Goal: Transaction & Acquisition: Purchase product/service

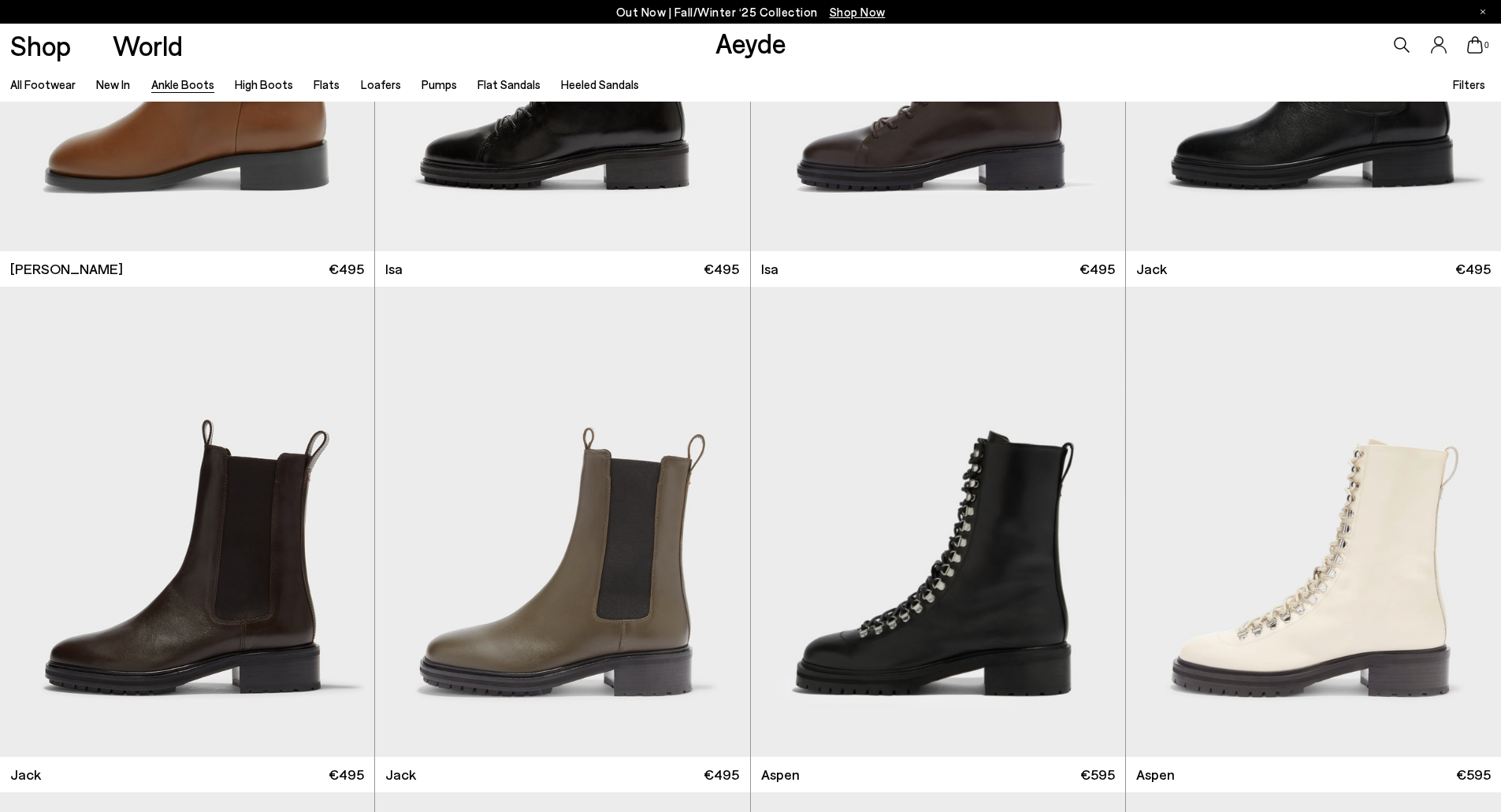
scroll to position [7246, 0]
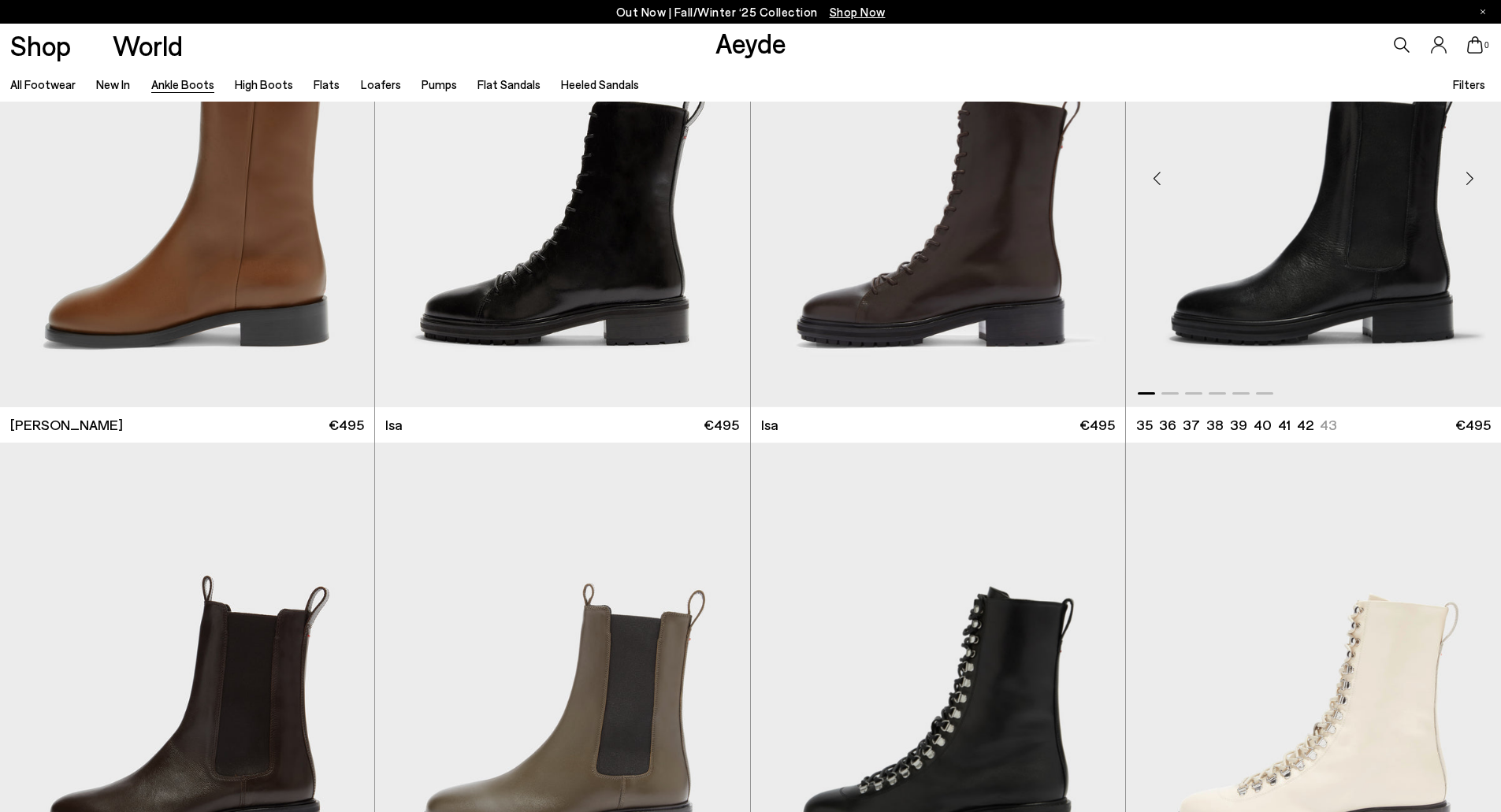
click at [1471, 180] on div "Next slide" at bounding box center [1469, 178] width 47 height 47
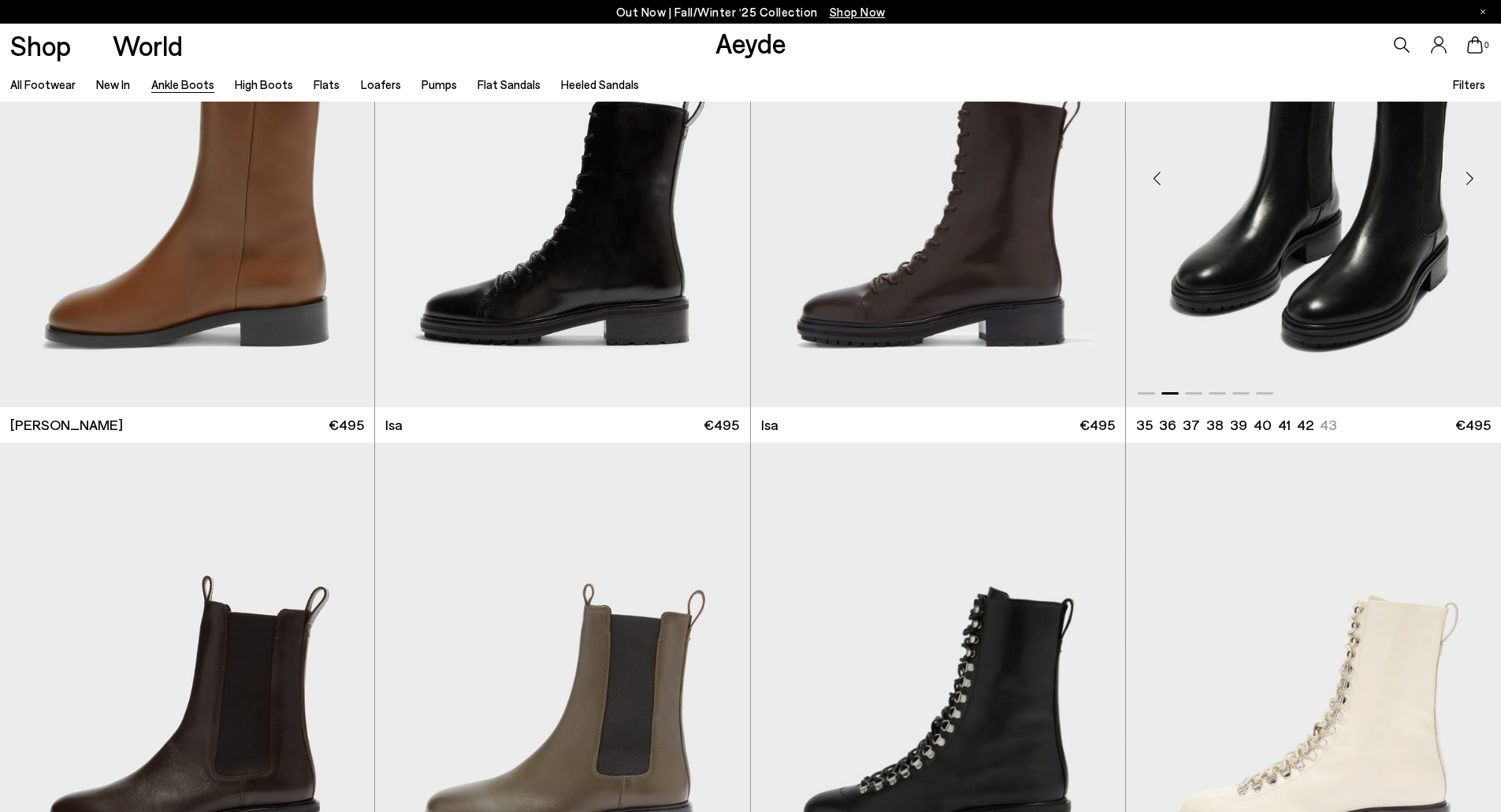
scroll to position [7089, 0]
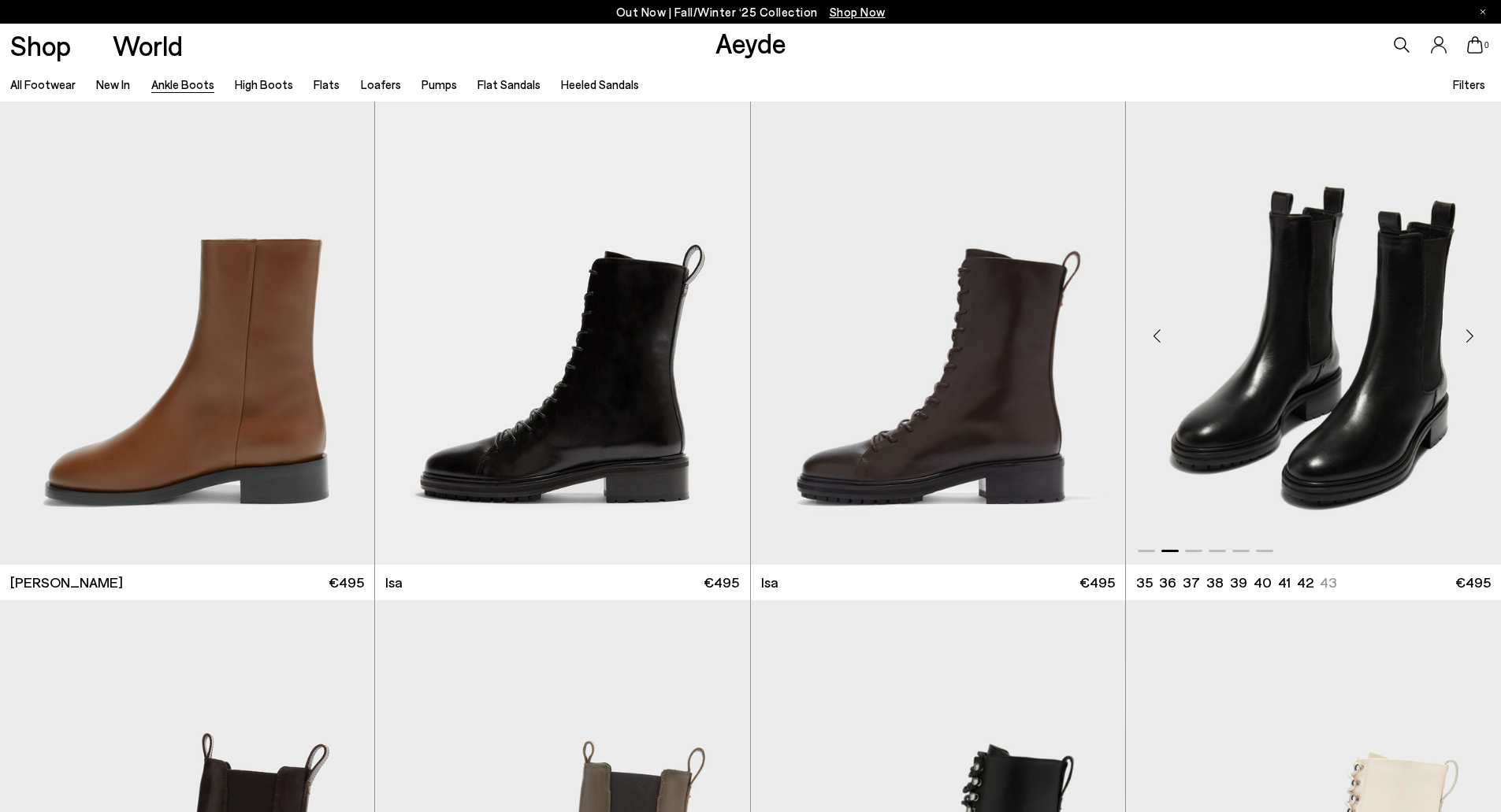
click at [1467, 339] on div "Next slide" at bounding box center [1469, 336] width 47 height 47
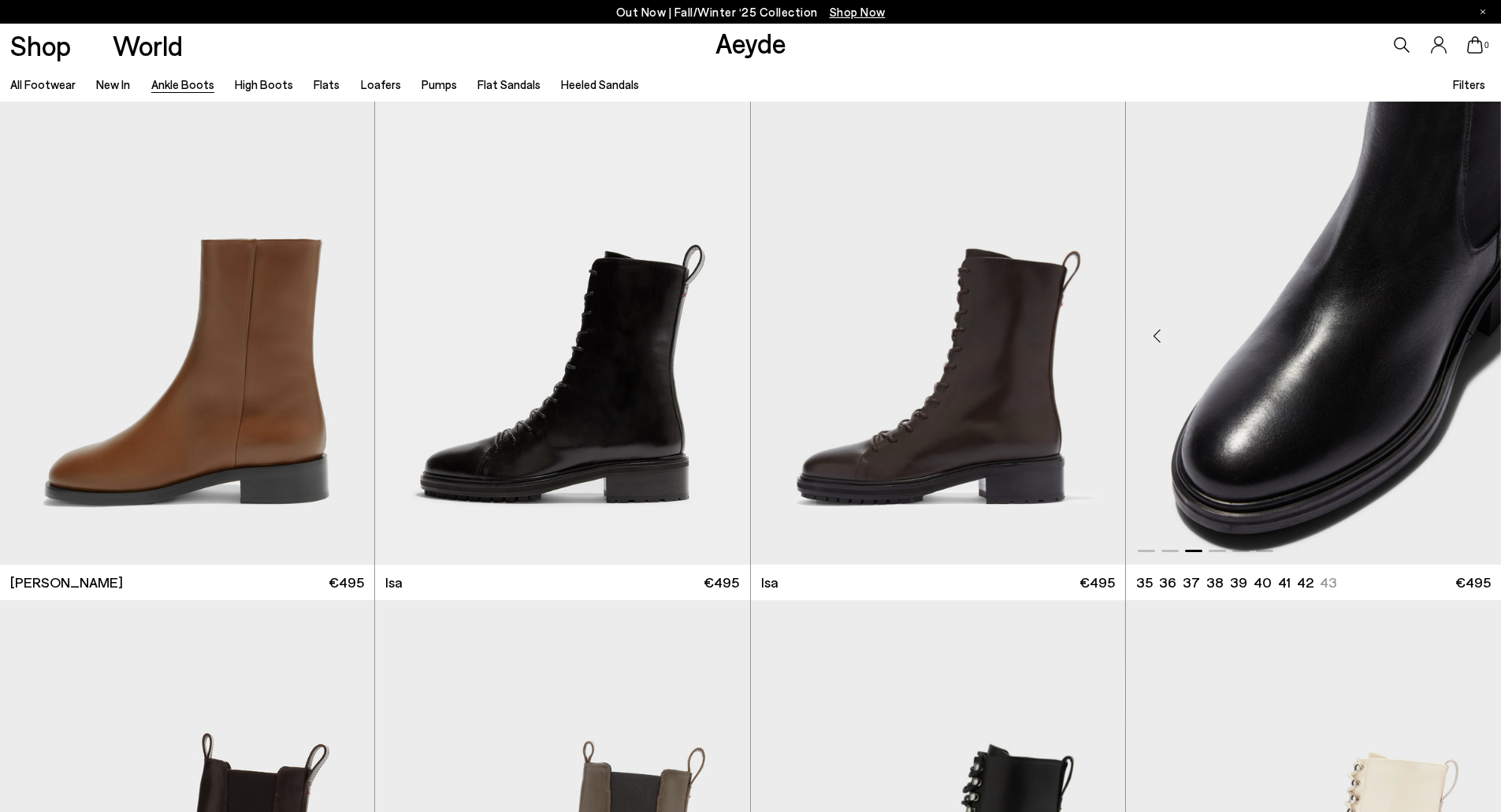
click at [1456, 338] on div "Next slide" at bounding box center [1469, 336] width 47 height 47
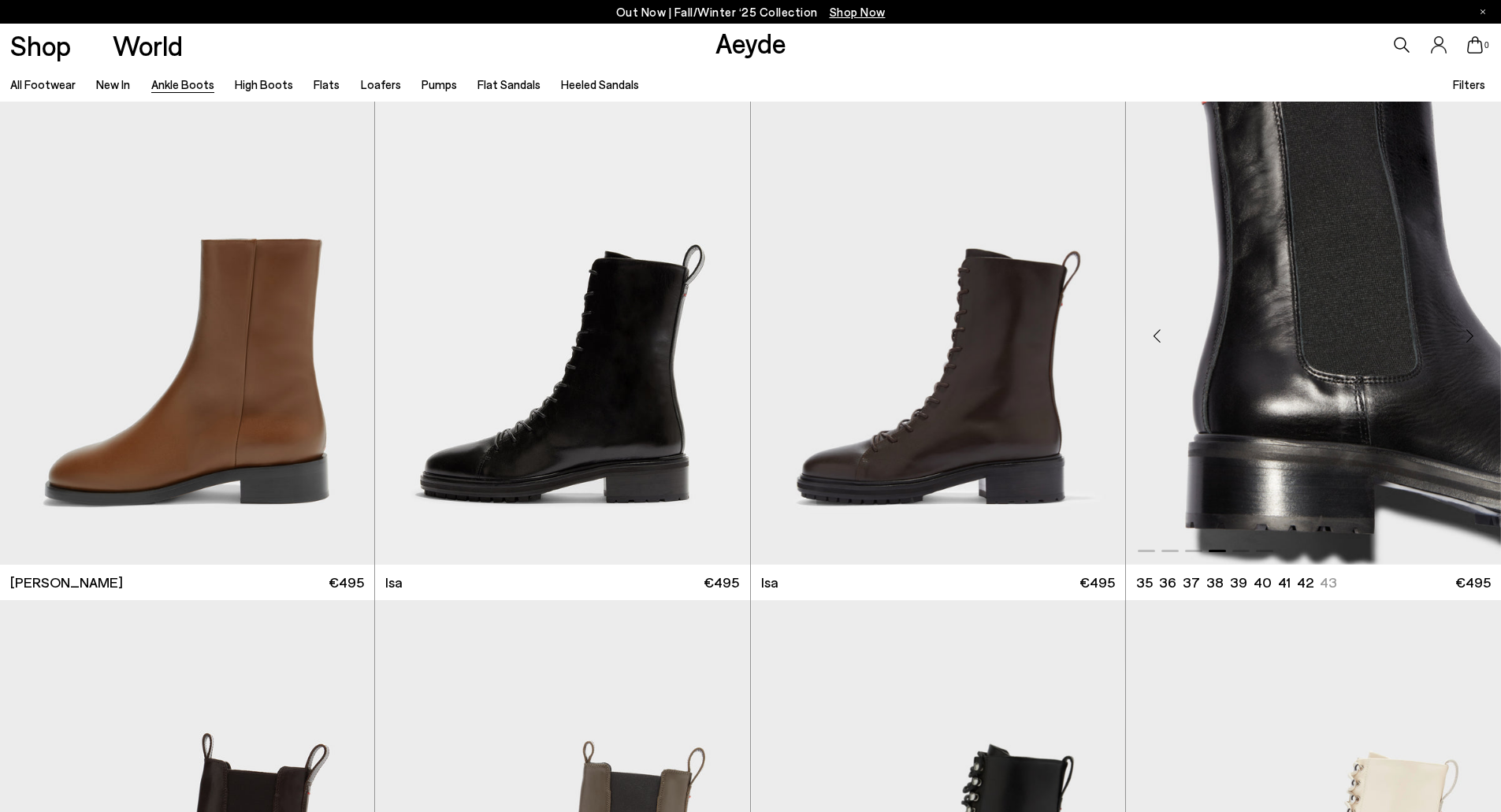
click at [1455, 337] on div "Next slide" at bounding box center [1469, 336] width 47 height 47
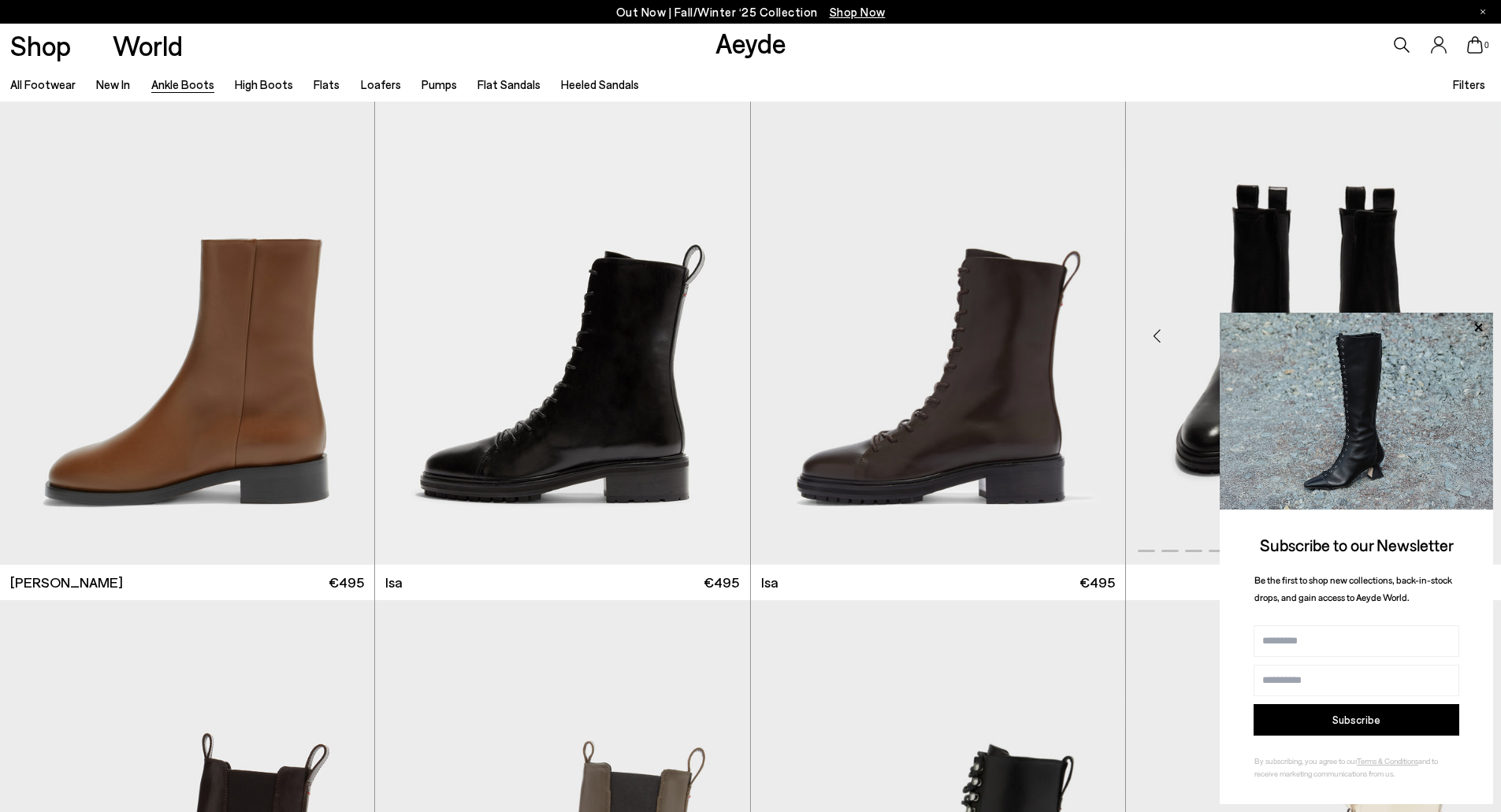
drag, startPoint x: 1479, startPoint y: 323, endPoint x: 1315, endPoint y: 327, distance: 164.0
click at [1479, 324] on icon at bounding box center [1478, 328] width 21 height 21
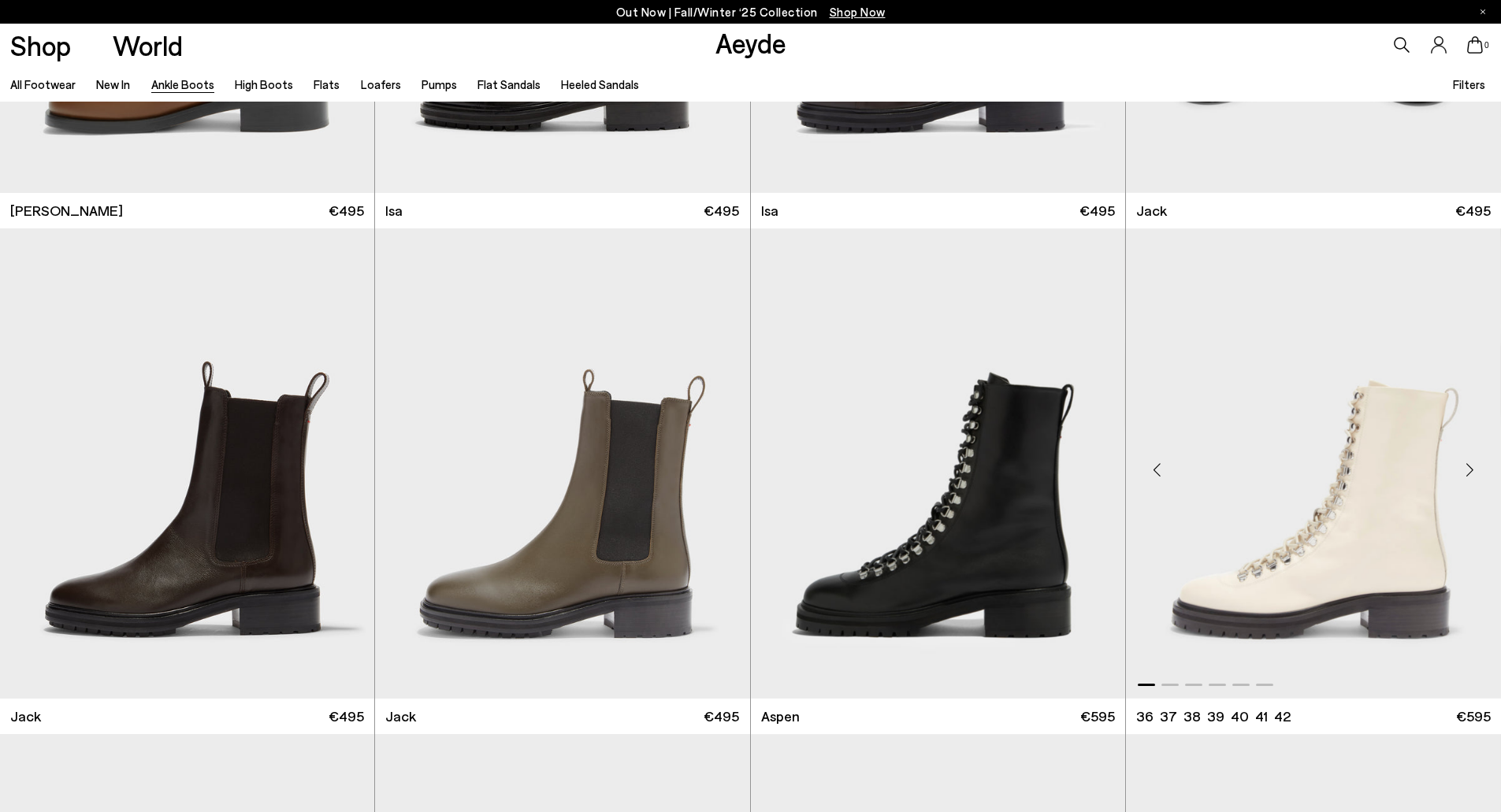
scroll to position [7167, 0]
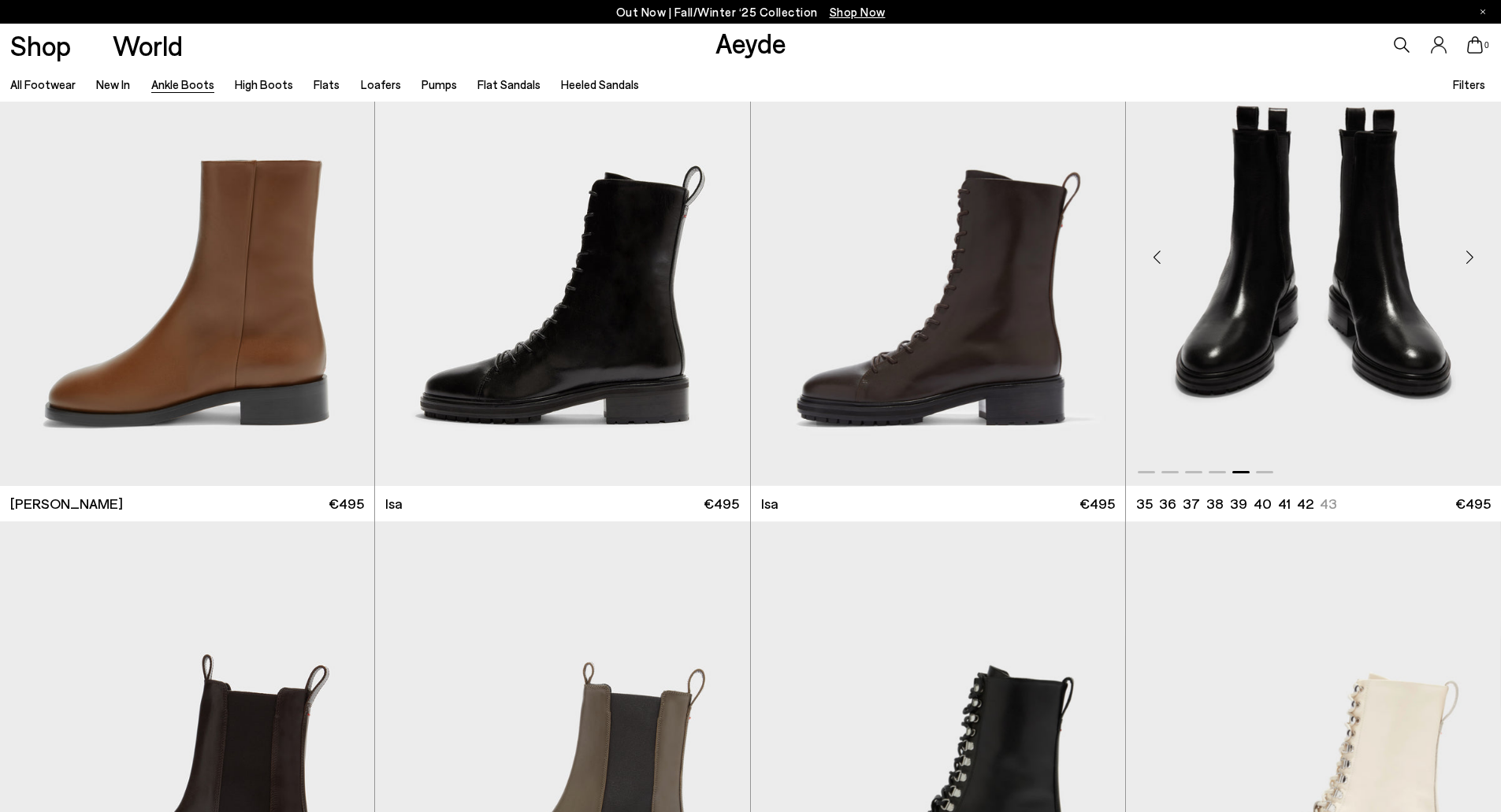
click at [1342, 288] on img "5 / 6" at bounding box center [1313, 250] width 375 height 471
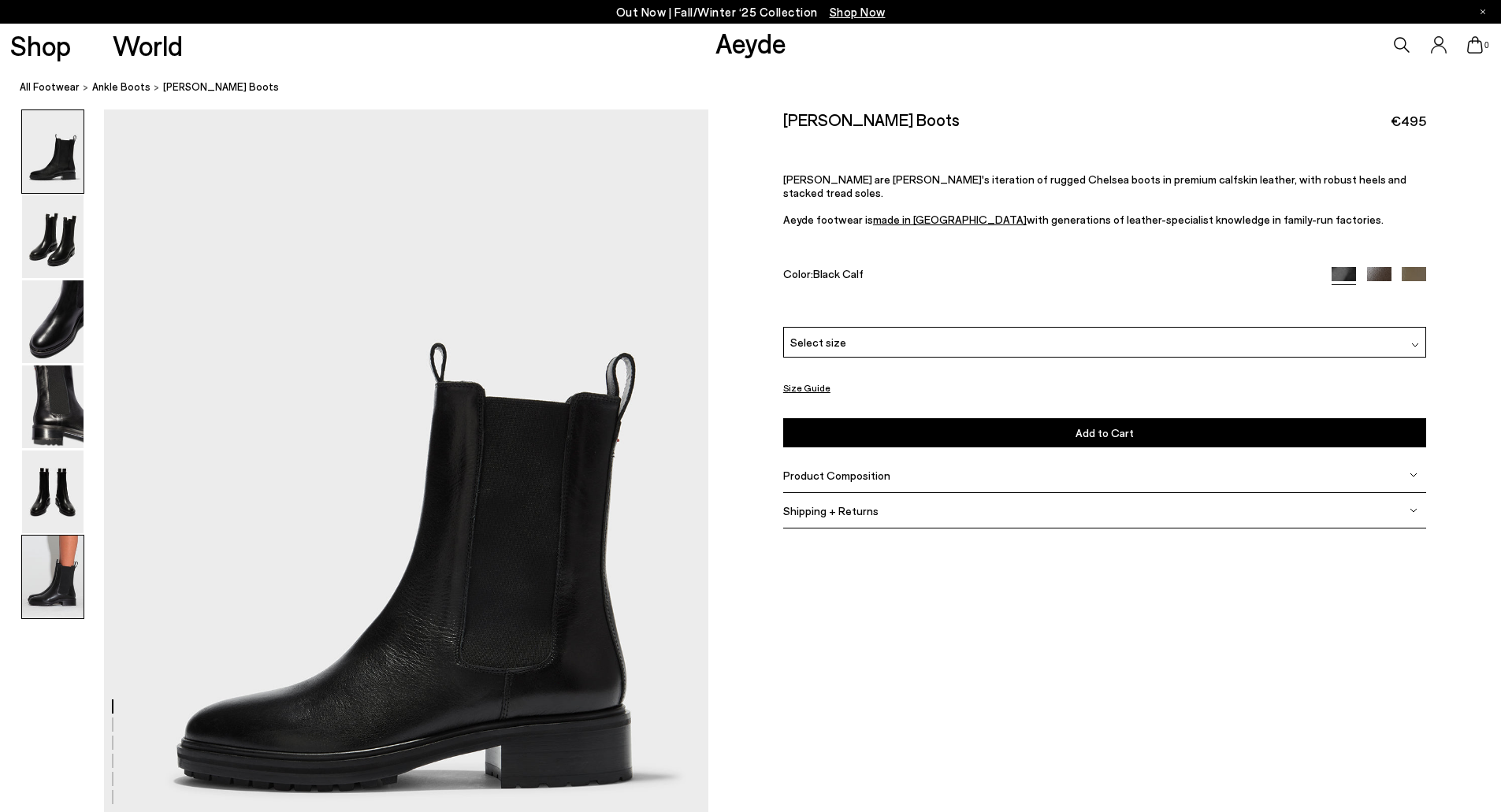
click at [67, 561] on img at bounding box center [53, 577] width 62 height 83
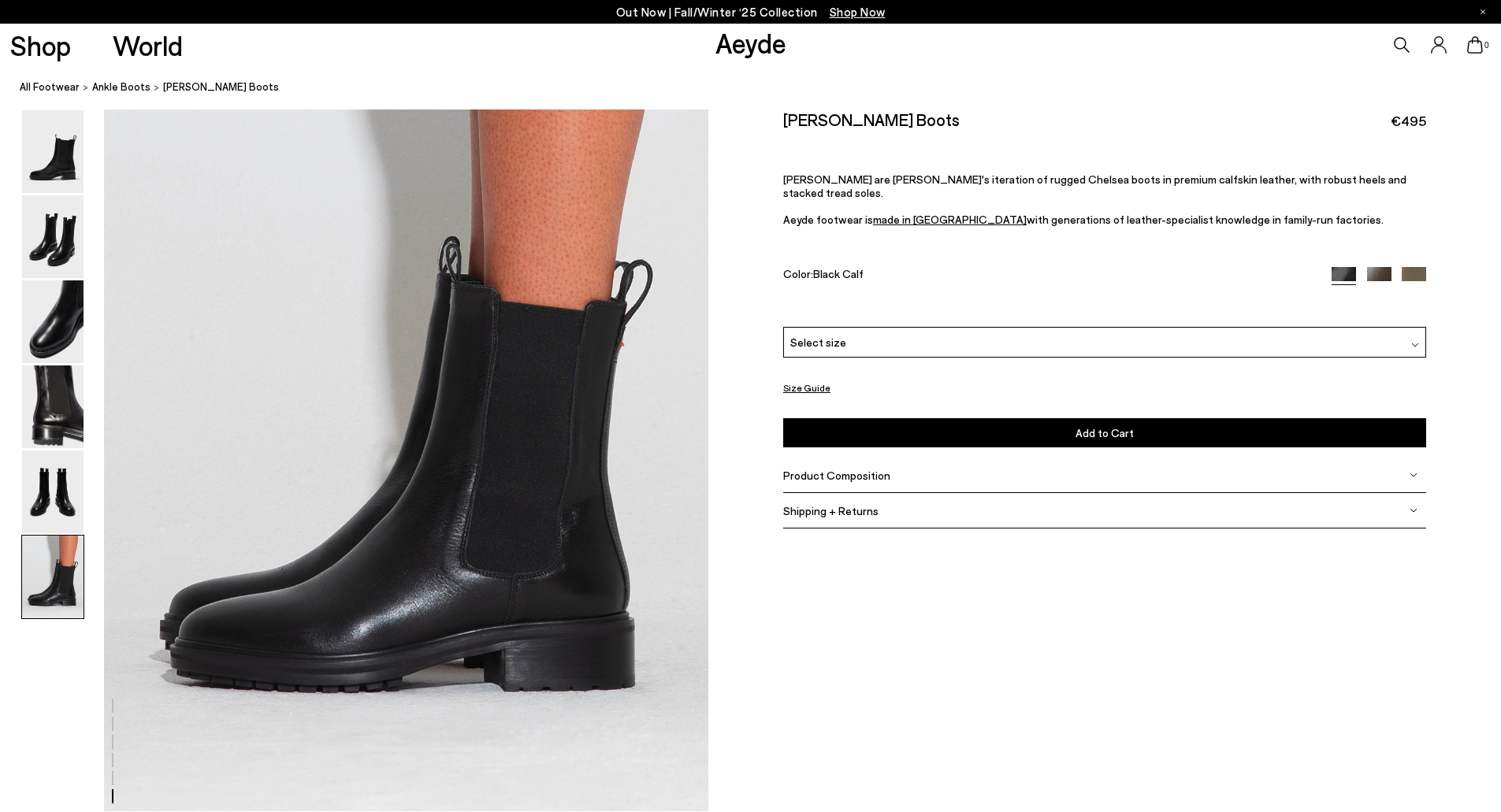
scroll to position [4147, 0]
